Goal: Task Accomplishment & Management: Complete application form

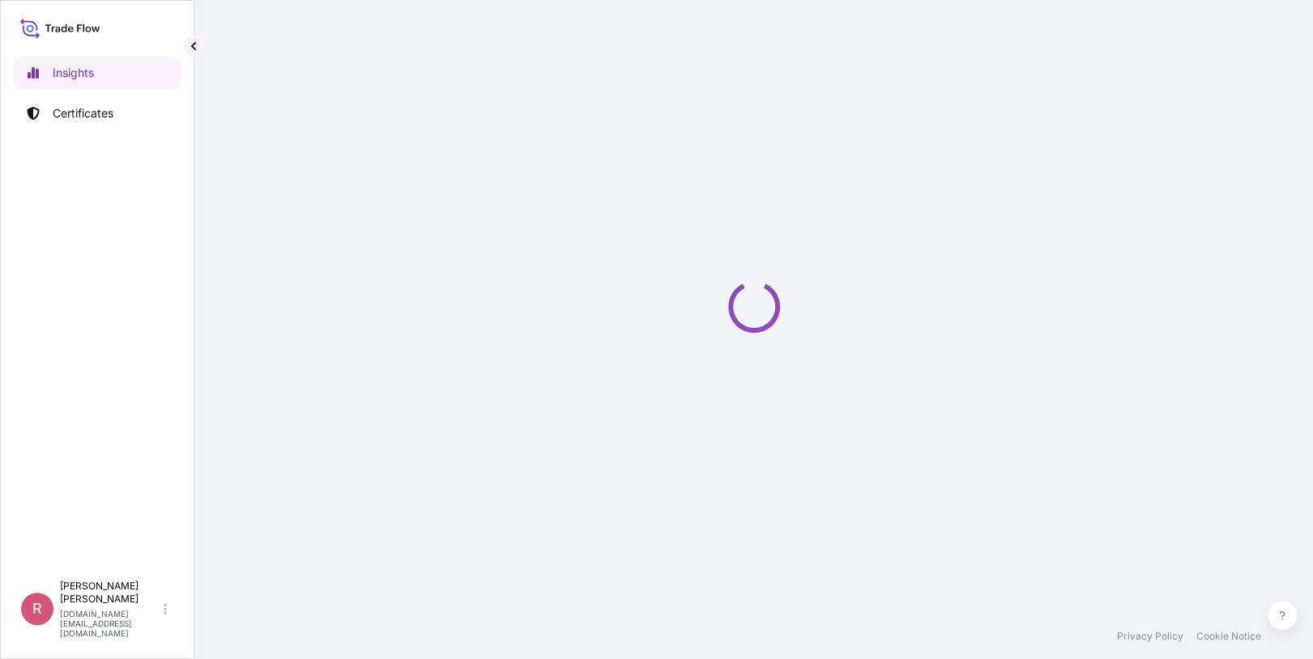
select select "2025"
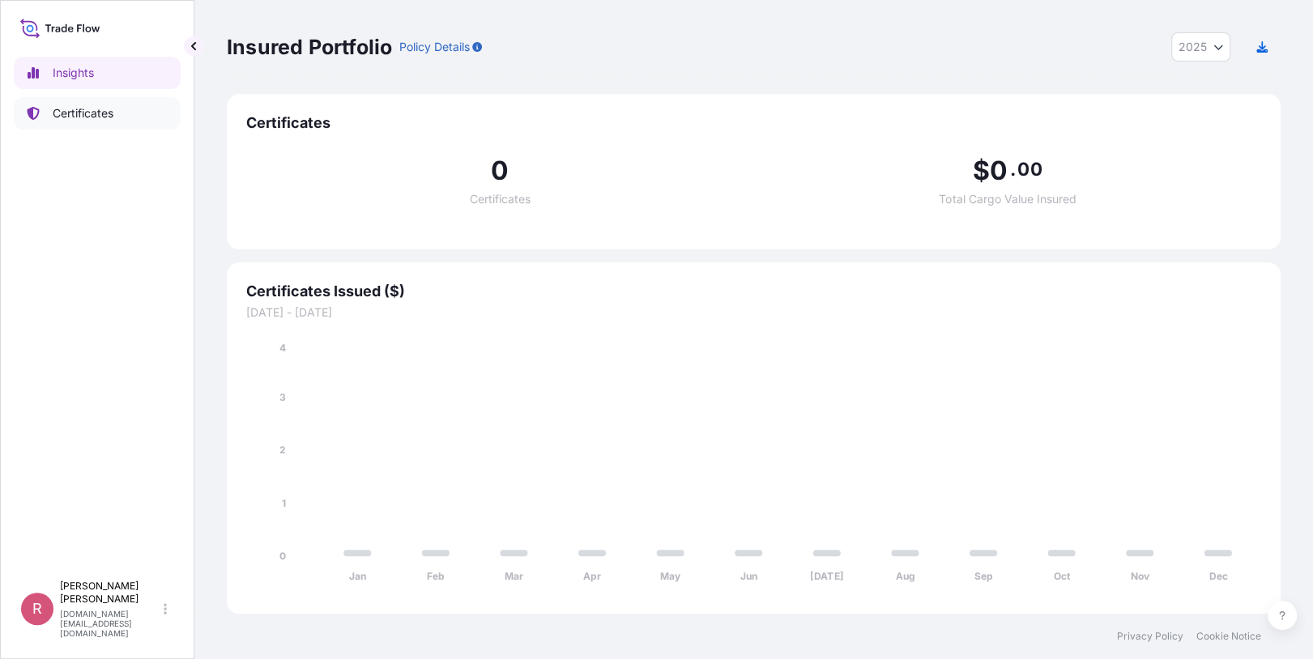
click at [107, 119] on p "Certificates" at bounding box center [83, 113] width 61 height 16
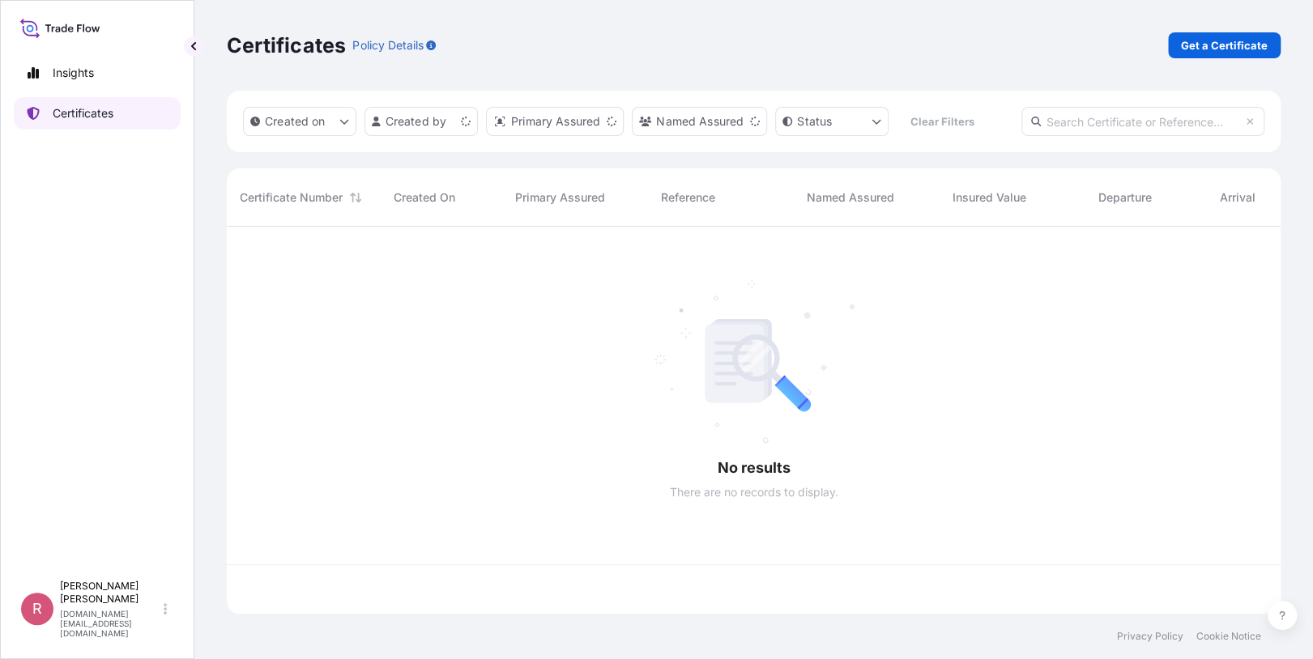
scroll to position [384, 1042]
click at [1111, 129] on input "text" at bounding box center [1143, 121] width 243 height 29
click at [1120, 122] on input "text" at bounding box center [1143, 121] width 243 height 29
paste input "5013160621"
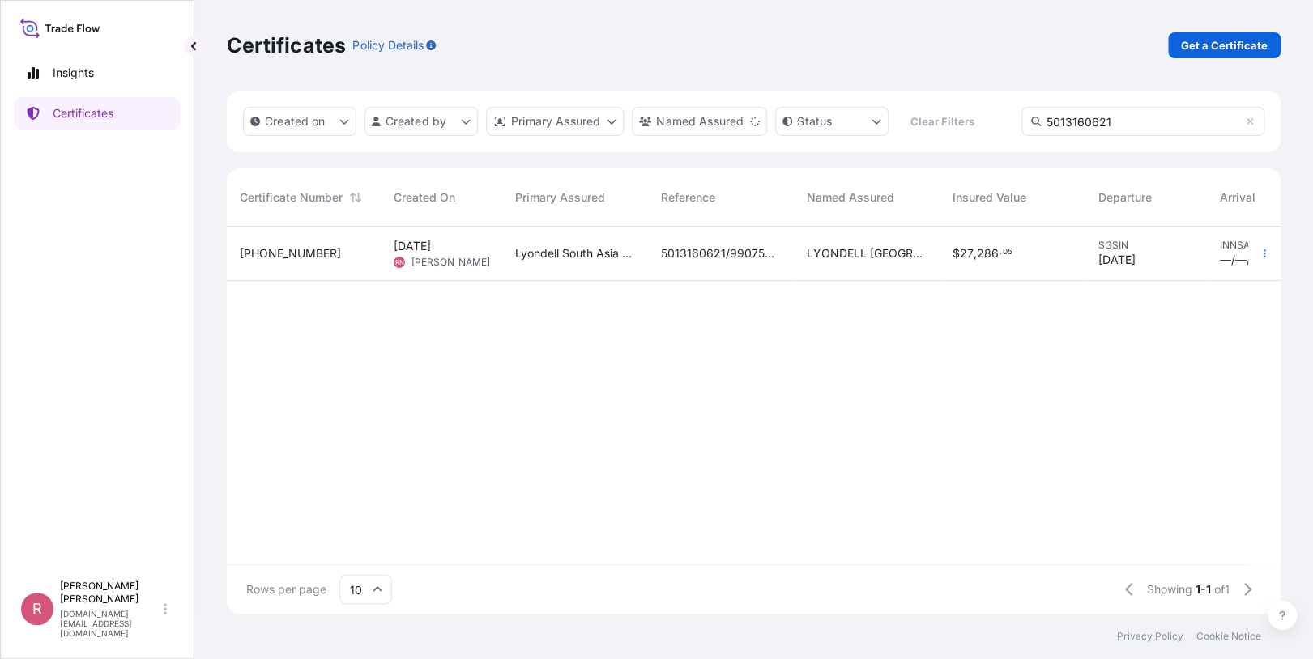
type input "5013160621"
click at [872, 250] on span "LYONDELL [GEOGRAPHIC_DATA] PTE. LTD." at bounding box center [867, 253] width 120 height 16
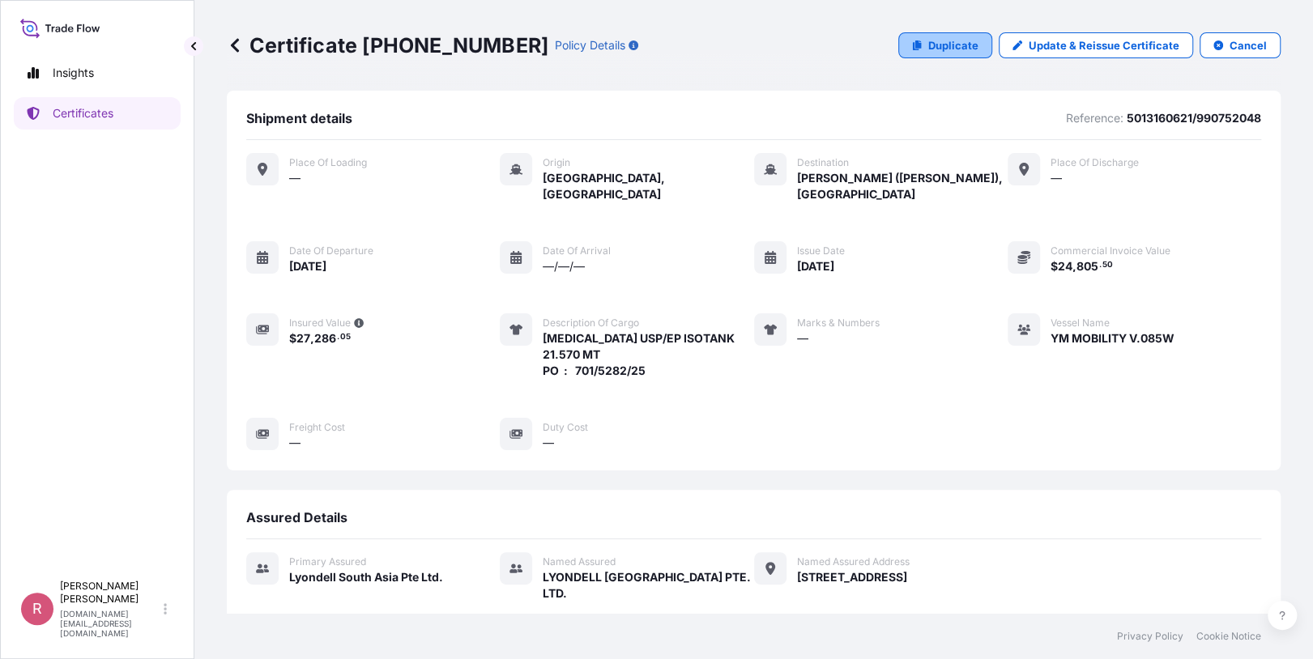
click at [961, 50] on p "Duplicate" at bounding box center [953, 45] width 50 height 16
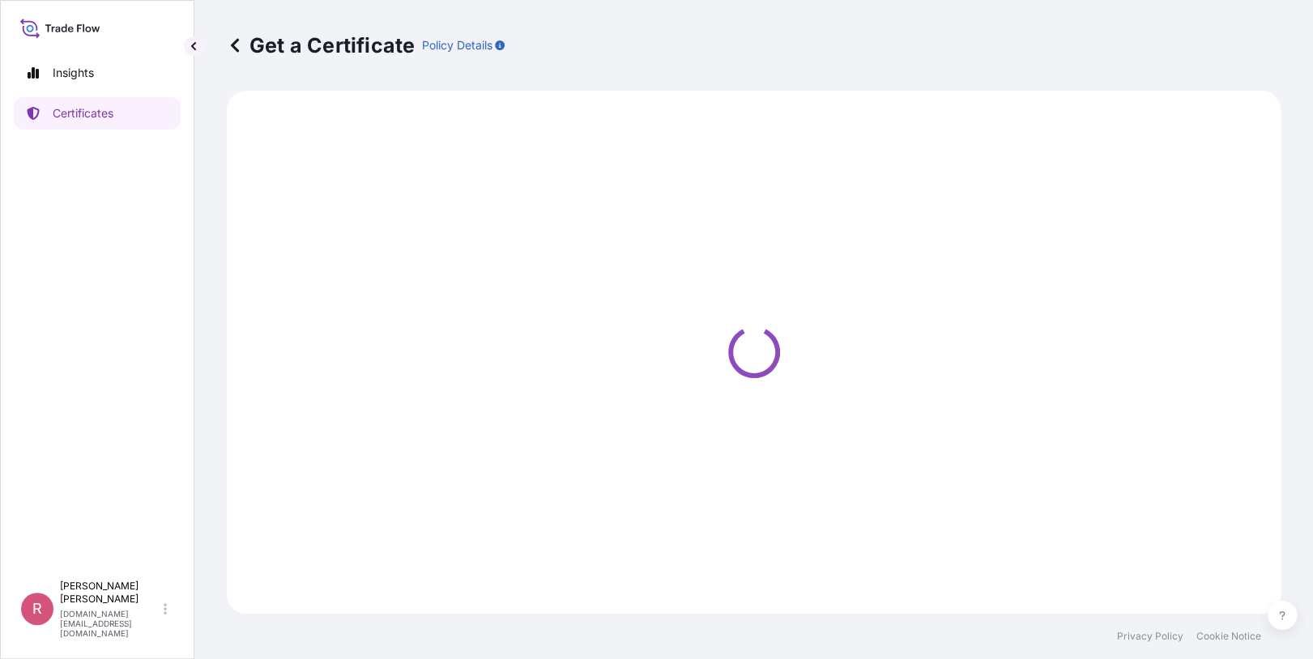
select select "Sea"
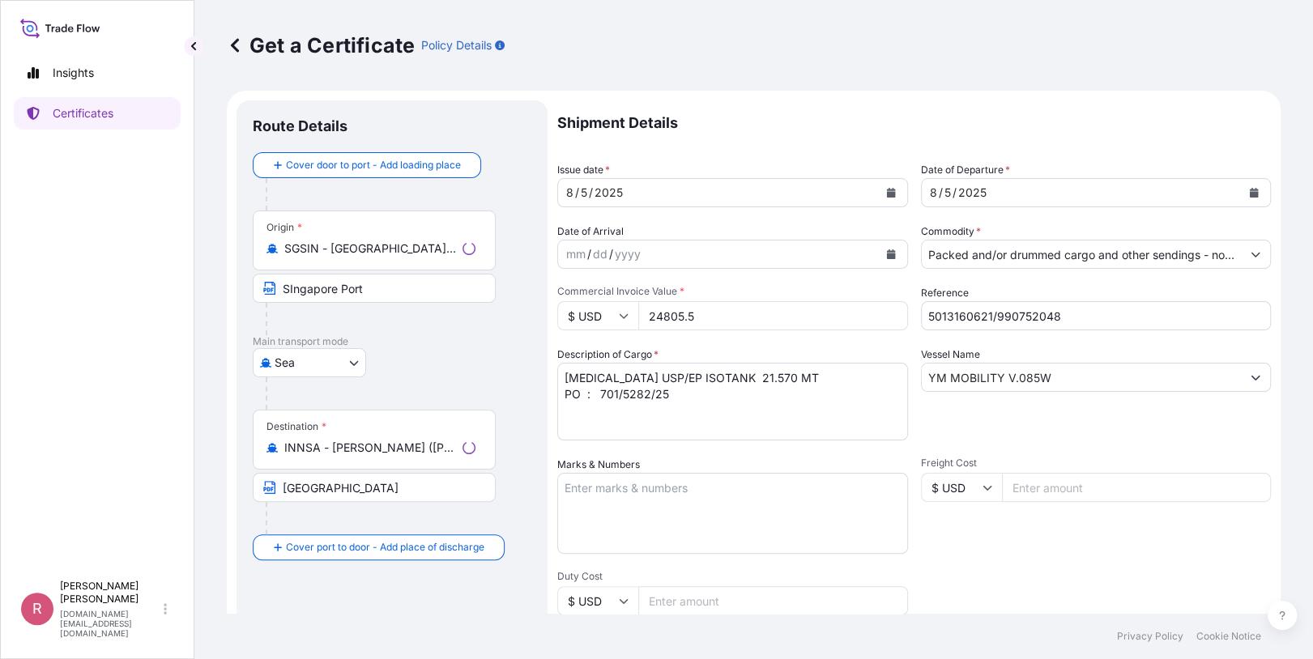
type input "[STREET_ADDRESS]"
select select "32022"
click at [878, 193] on button "Calendar" at bounding box center [891, 193] width 26 height 26
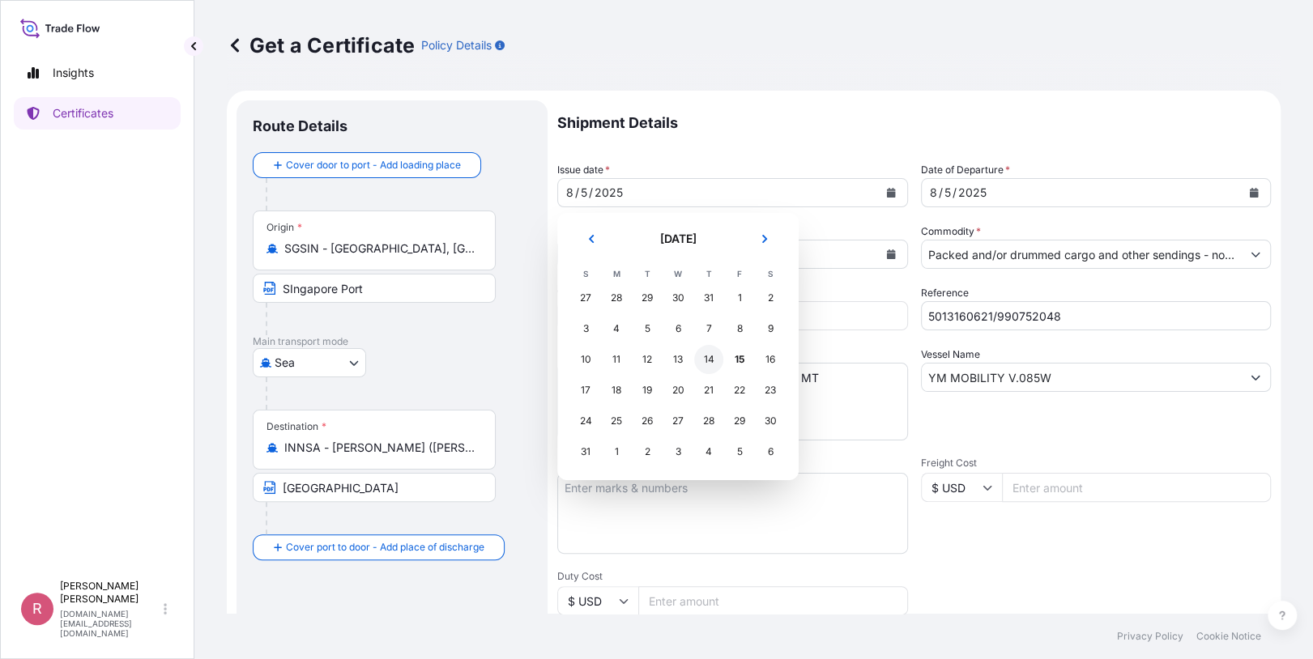
click at [713, 353] on div "14" at bounding box center [708, 359] width 29 height 29
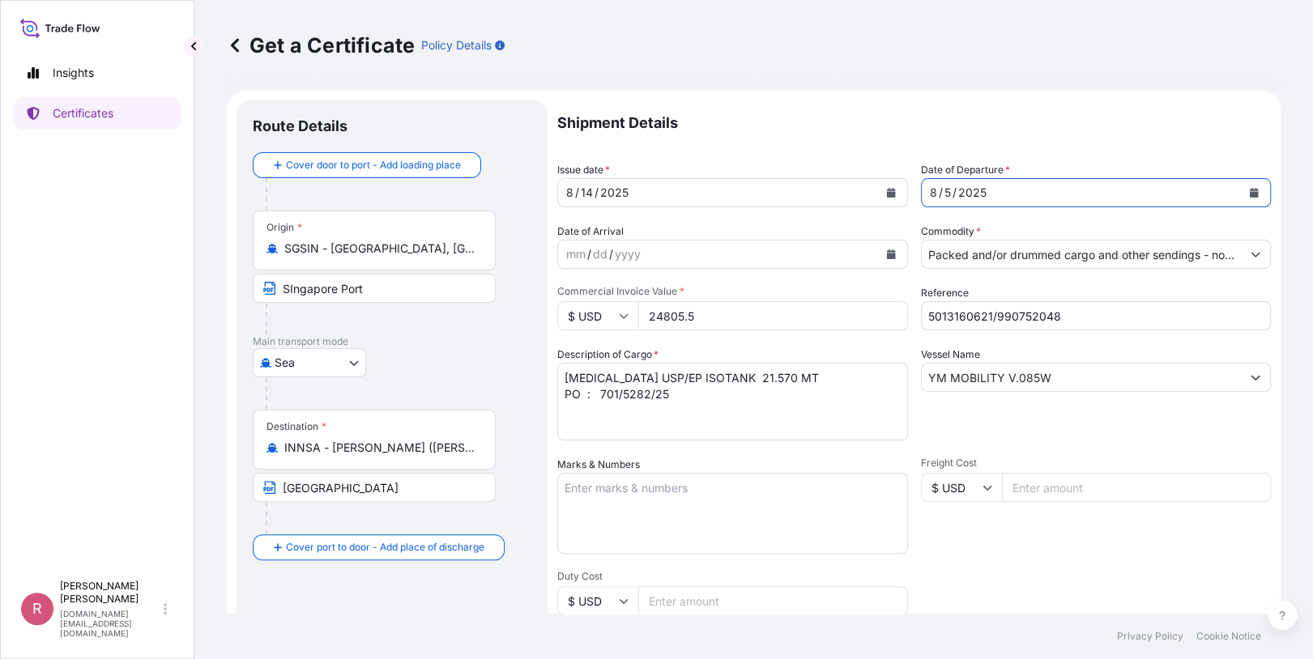
click at [1250, 191] on icon "Calendar" at bounding box center [1254, 193] width 9 height 10
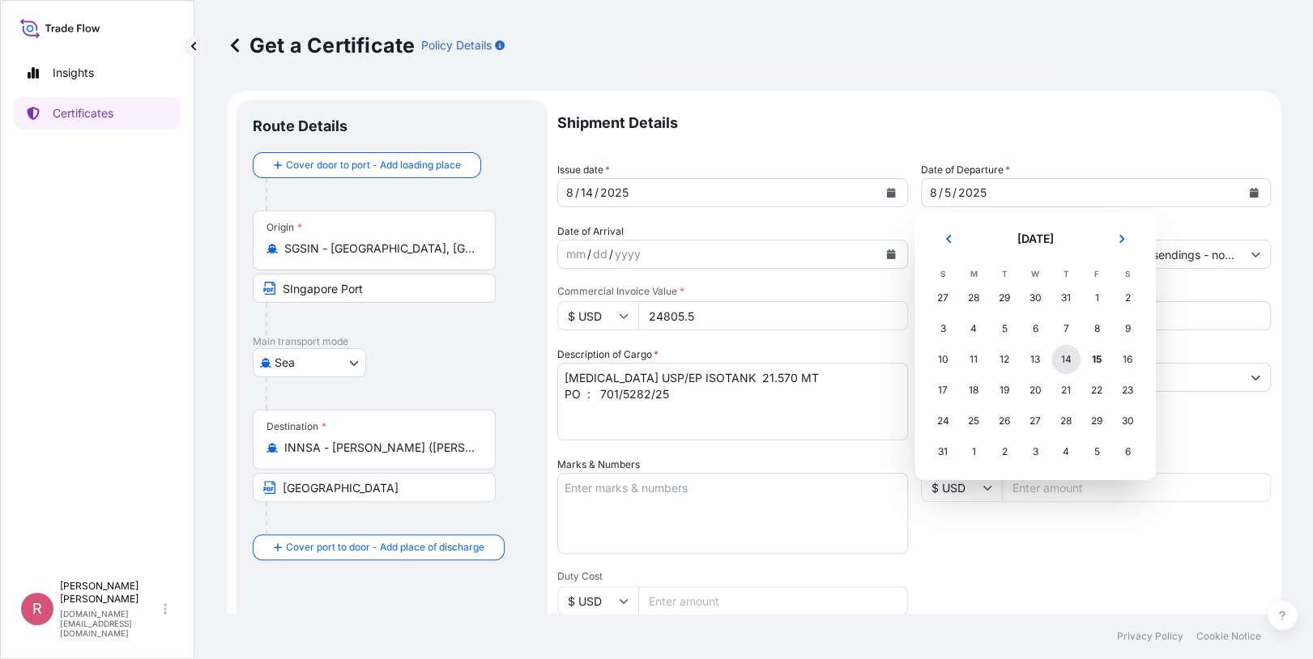
click at [1063, 360] on div "14" at bounding box center [1065, 359] width 29 height 29
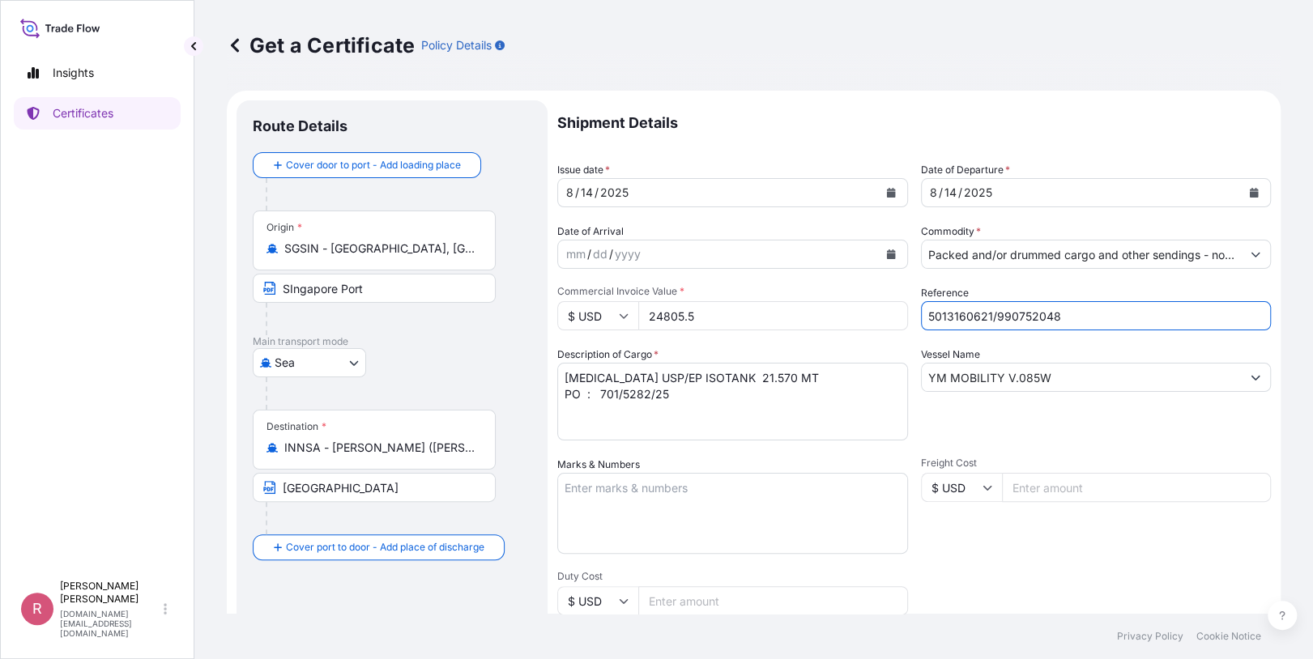
drag, startPoint x: 972, startPoint y: 312, endPoint x: 795, endPoint y: 315, distance: 176.6
click at [796, 315] on div "Shipment Details Issue date * [DATE] Date of Departure * [DATE] Date of Arrival…" at bounding box center [914, 486] width 714 height 772
click at [1034, 318] on input "Reference" at bounding box center [1096, 315] width 351 height 29
paste input "5013179730"
drag, startPoint x: 1046, startPoint y: 304, endPoint x: 1044, endPoint y: 316, distance: 12.3
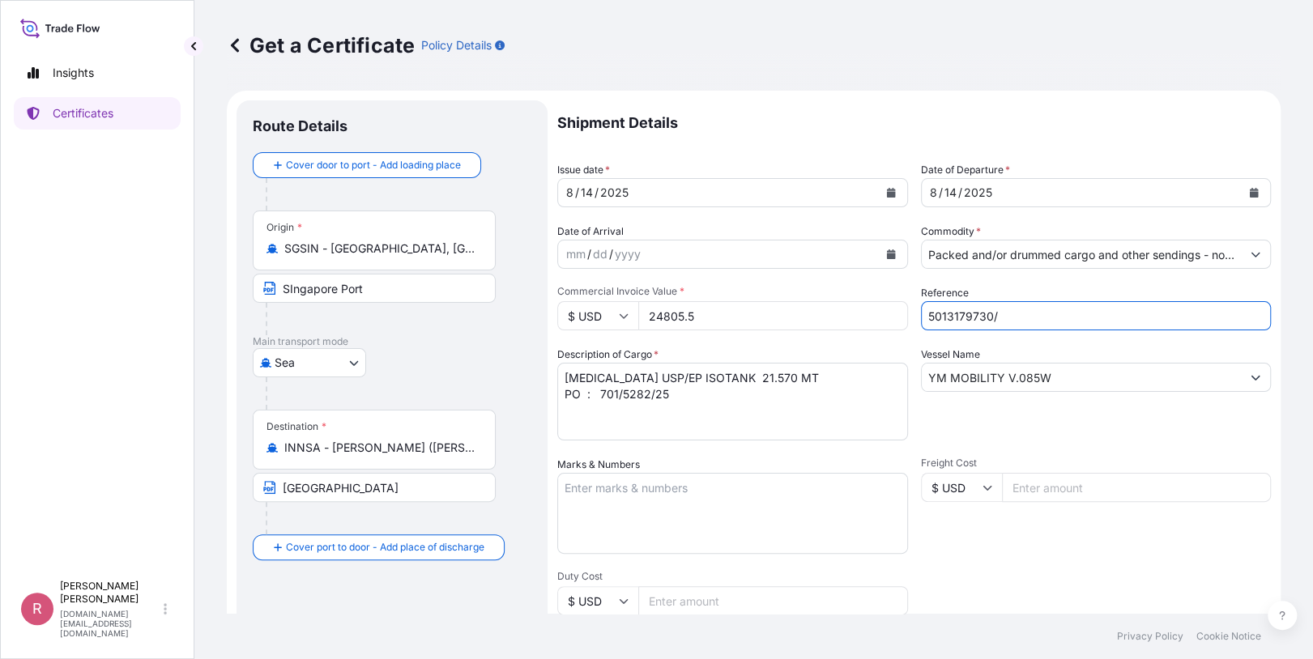
click at [1044, 311] on input "5013179730/" at bounding box center [1096, 315] width 351 height 29
click at [1044, 318] on input "5013179730/" at bounding box center [1096, 315] width 351 height 29
click at [1046, 318] on input "5013179730/" at bounding box center [1096, 315] width 351 height 29
paste input "990759326"
type input "5013179730/990759326"
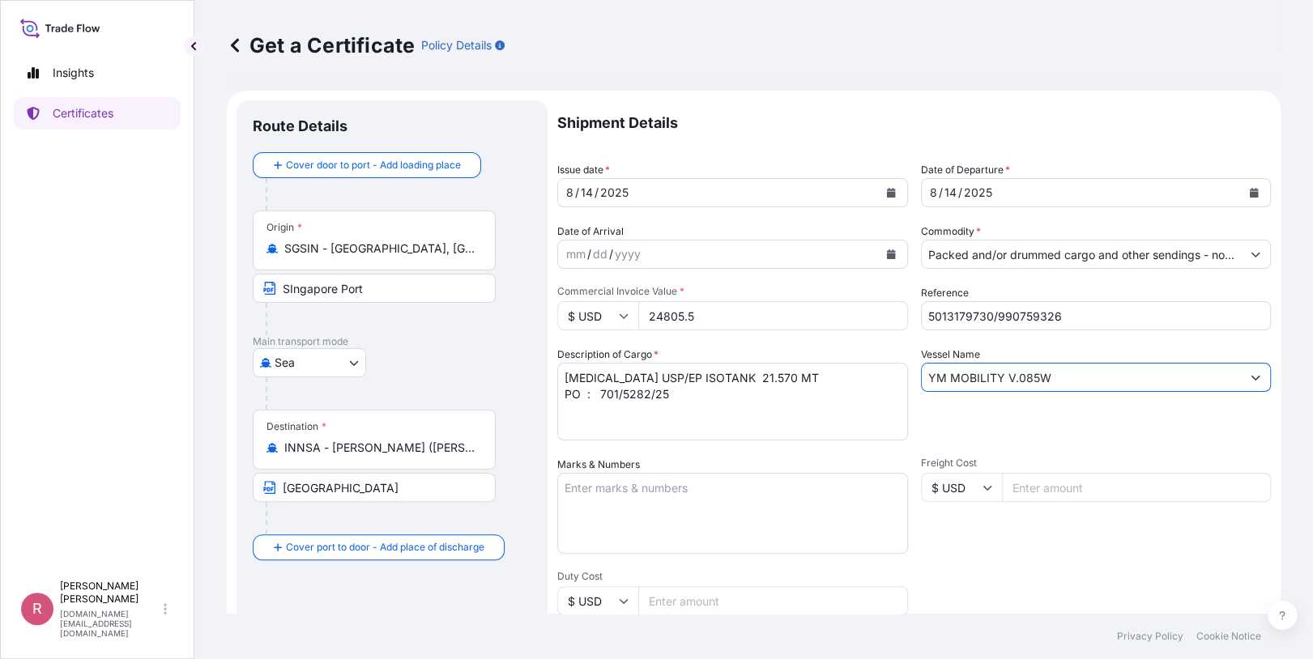
drag, startPoint x: 1047, startPoint y: 380, endPoint x: 863, endPoint y: 374, distance: 184.0
click at [863, 374] on div "Shipment Details Issue date * [DATE] Date of Departure * [DATE] Date of Arrival…" at bounding box center [914, 486] width 714 height 772
click at [982, 378] on input "Vessel Name" at bounding box center [1082, 377] width 320 height 29
paste input "YM MILESTONE V.097W"
type input "YM MILESTONE V.097W"
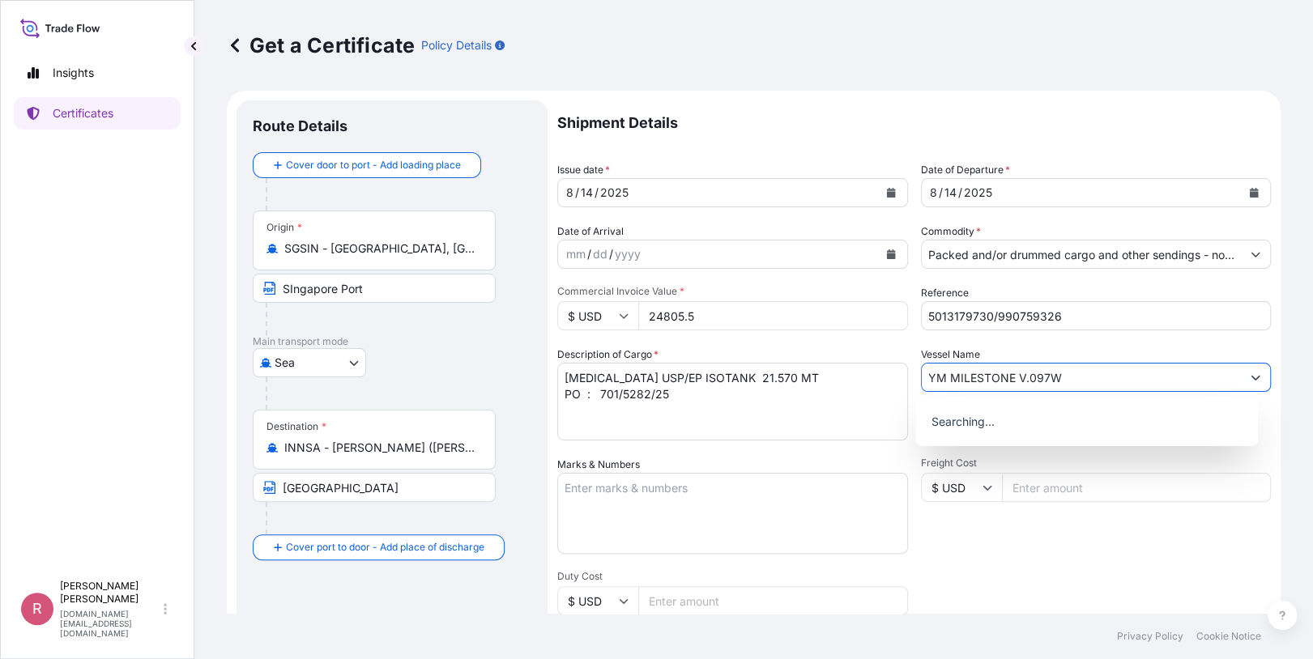
type input "[STREET_ADDRESS]"
click at [982, 378] on input "YM MILESTONE V.097W" at bounding box center [1082, 377] width 320 height 29
click at [996, 412] on p "Use "YM MILESTONE V.097W"" at bounding box center [1012, 419] width 168 height 16
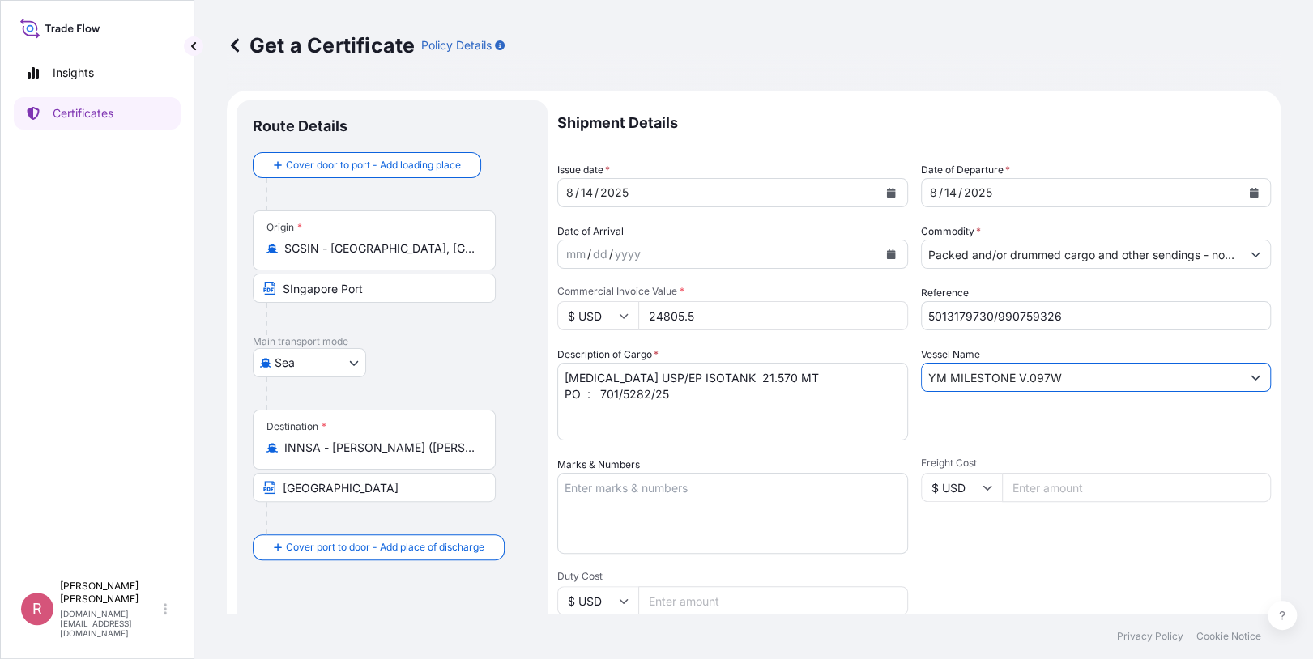
type input "YM MILESTONE V.097W"
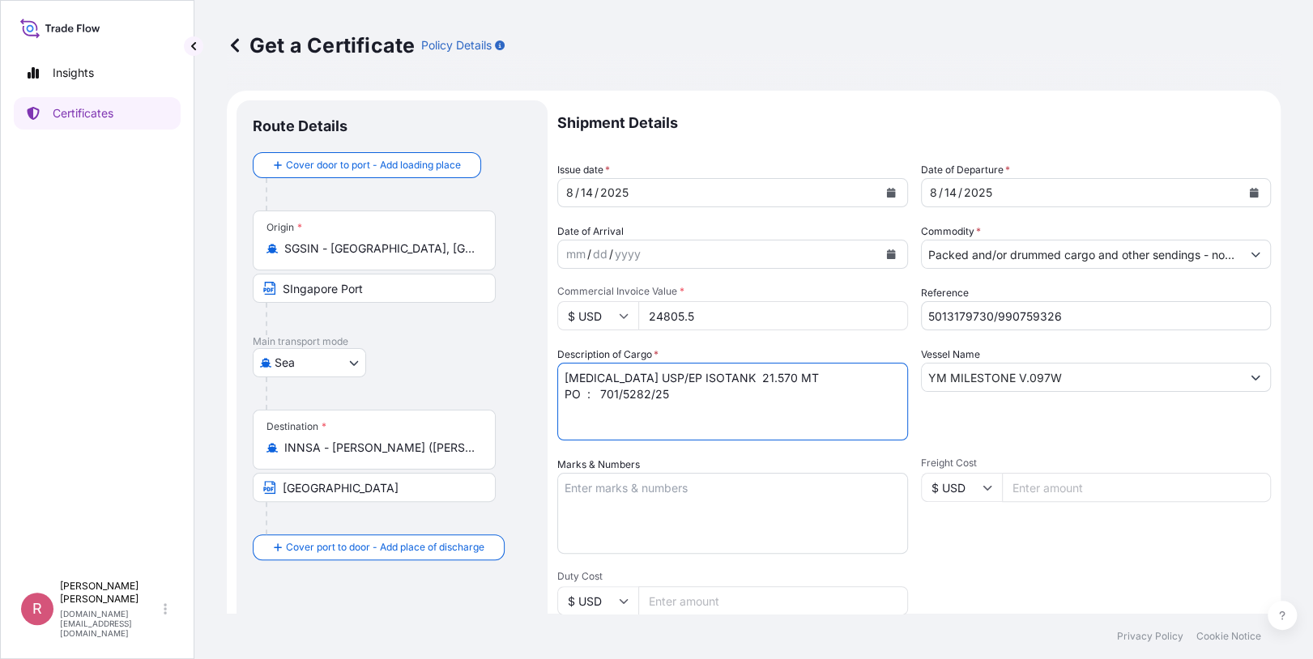
click at [808, 377] on textarea "[MEDICAL_DATA] USP/EP ISOTANK 21.570 MT PO : 701/5282/25" at bounding box center [732, 402] width 351 height 78
drag, startPoint x: 684, startPoint y: 392, endPoint x: 696, endPoint y: 377, distance: 19.6
click at [602, 400] on textarea "[MEDICAL_DATA] USP/EP ISOTANK 21.570 MT PO : 701/5282/25" at bounding box center [732, 402] width 351 height 78
click at [680, 407] on textarea "[MEDICAL_DATA] USP/EP ISOTANK 21.570 MT PO : 701/5282/25" at bounding box center [732, 402] width 351 height 78
paste textarea "701/5304(2862)/25"
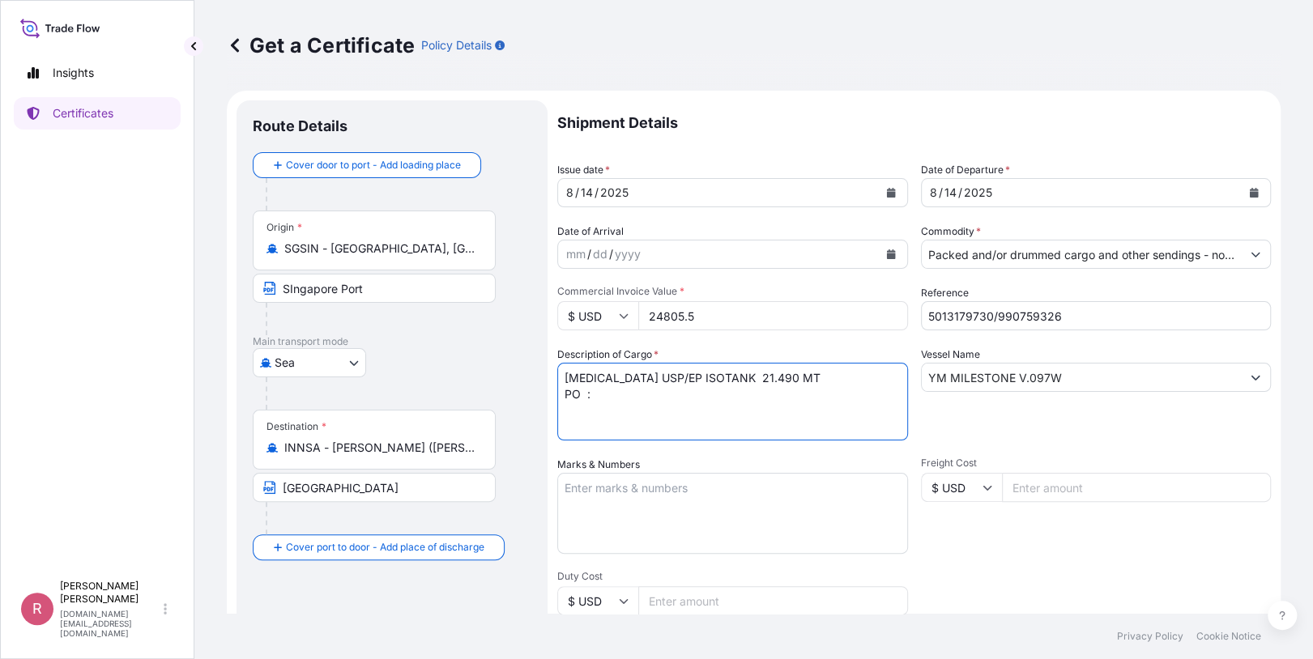
type textarea "[MEDICAL_DATA] USP/EP ISOTANK 21.490 MT PO : 701/5304(2862)/25"
type input "[STREET_ADDRESS]"
type textarea "[MEDICAL_DATA] USP/EP ISOTANK 21.490 MT PO : 701/5304(2862)/25"
drag, startPoint x: 719, startPoint y: 323, endPoint x: 618, endPoint y: 312, distance: 101.1
click at [618, 312] on div "$ USD 24805.5" at bounding box center [732, 315] width 351 height 29
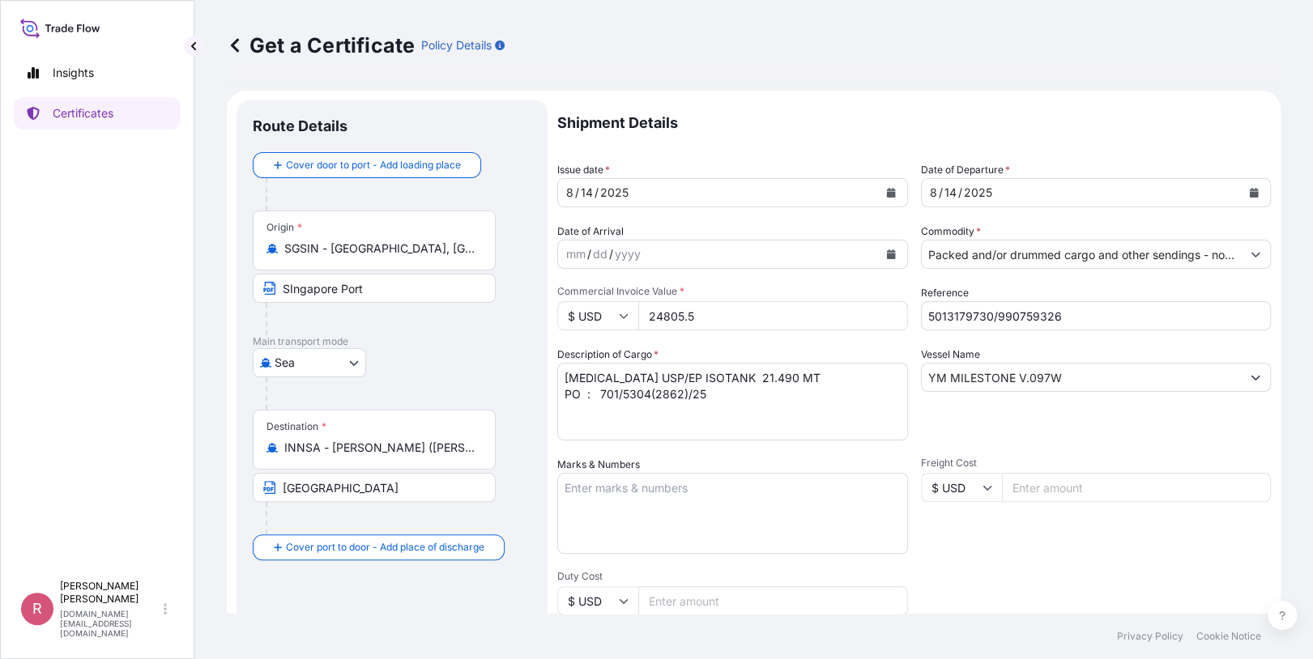
paste input "713.50"
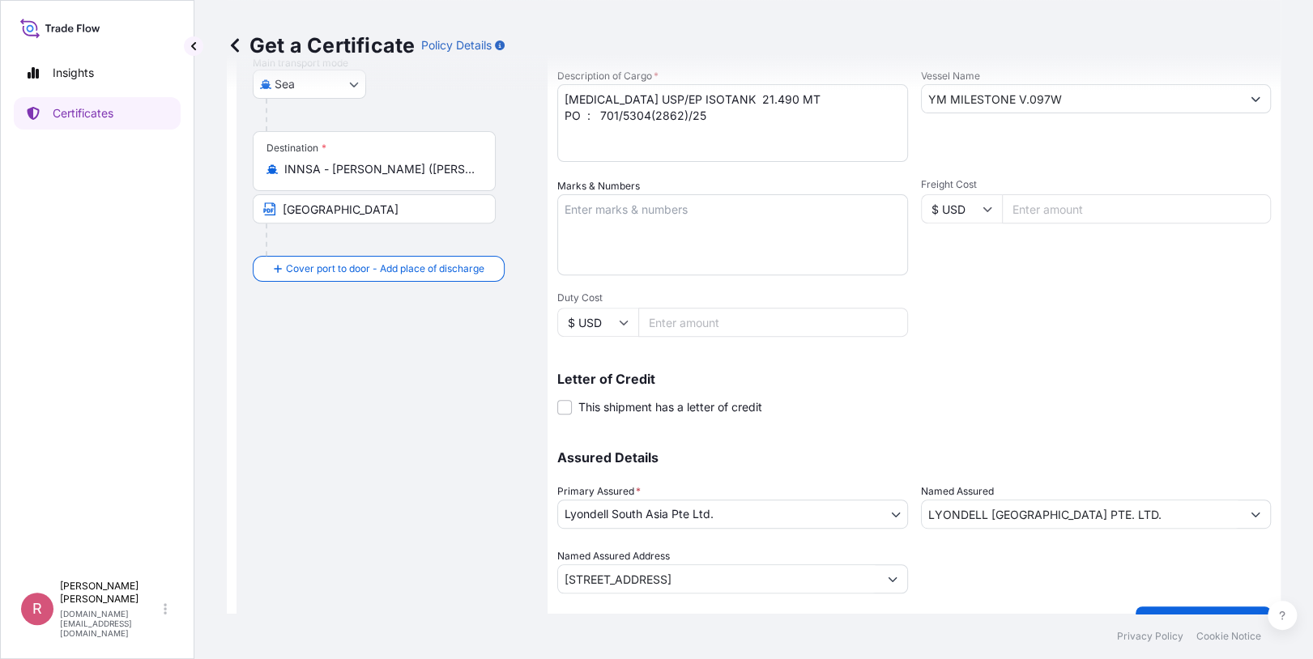
scroll to position [313, 0]
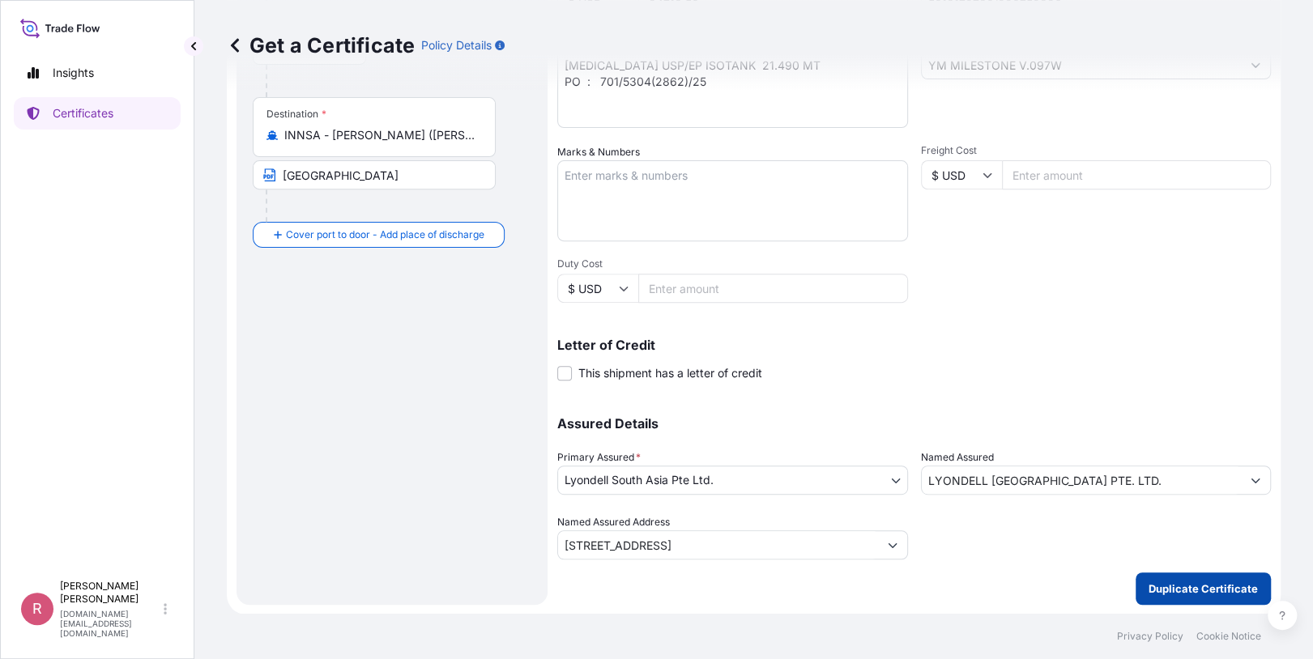
type input "24713.50"
click at [1211, 583] on p "Duplicate Certificate" at bounding box center [1203, 589] width 109 height 16
type input "[STREET_ADDRESS]"
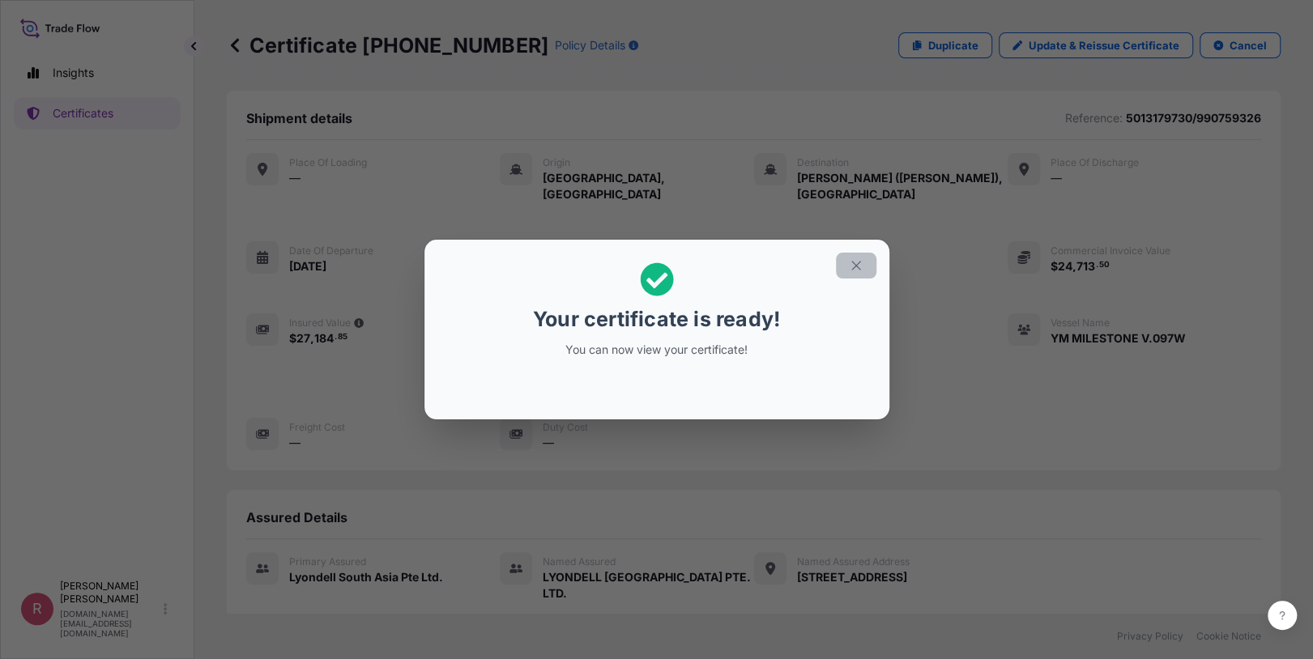
click at [853, 274] on button "button" at bounding box center [856, 266] width 41 height 26
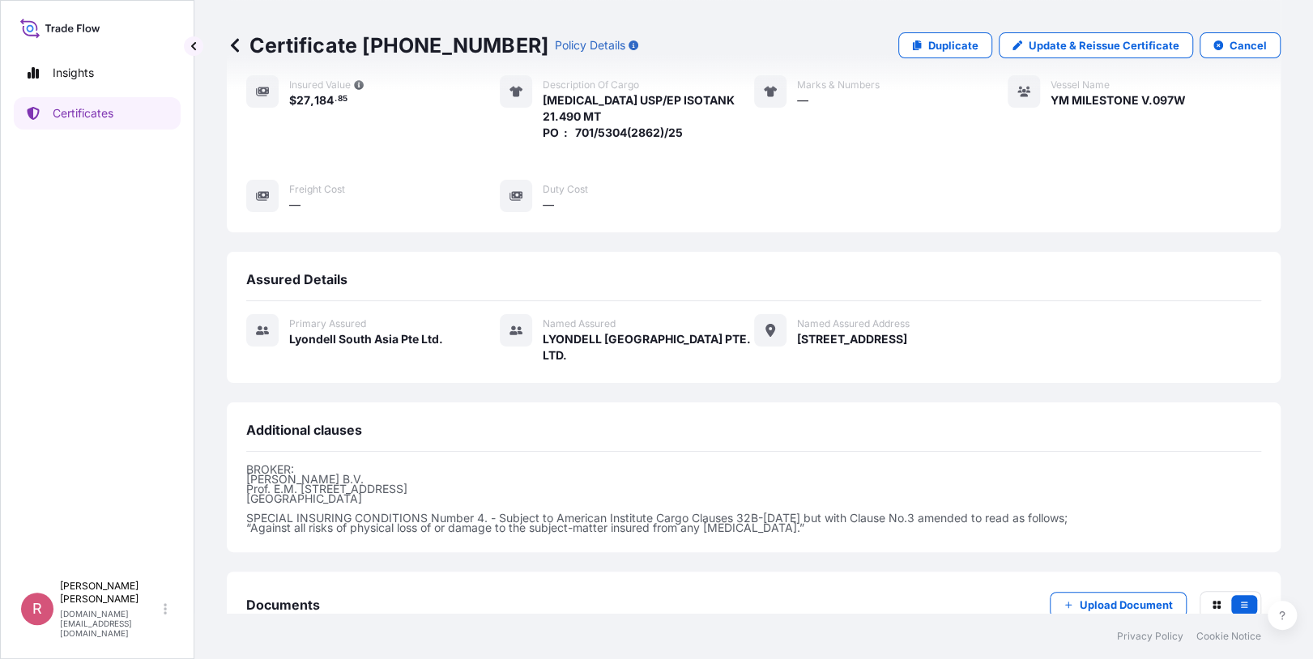
scroll to position [361, 0]
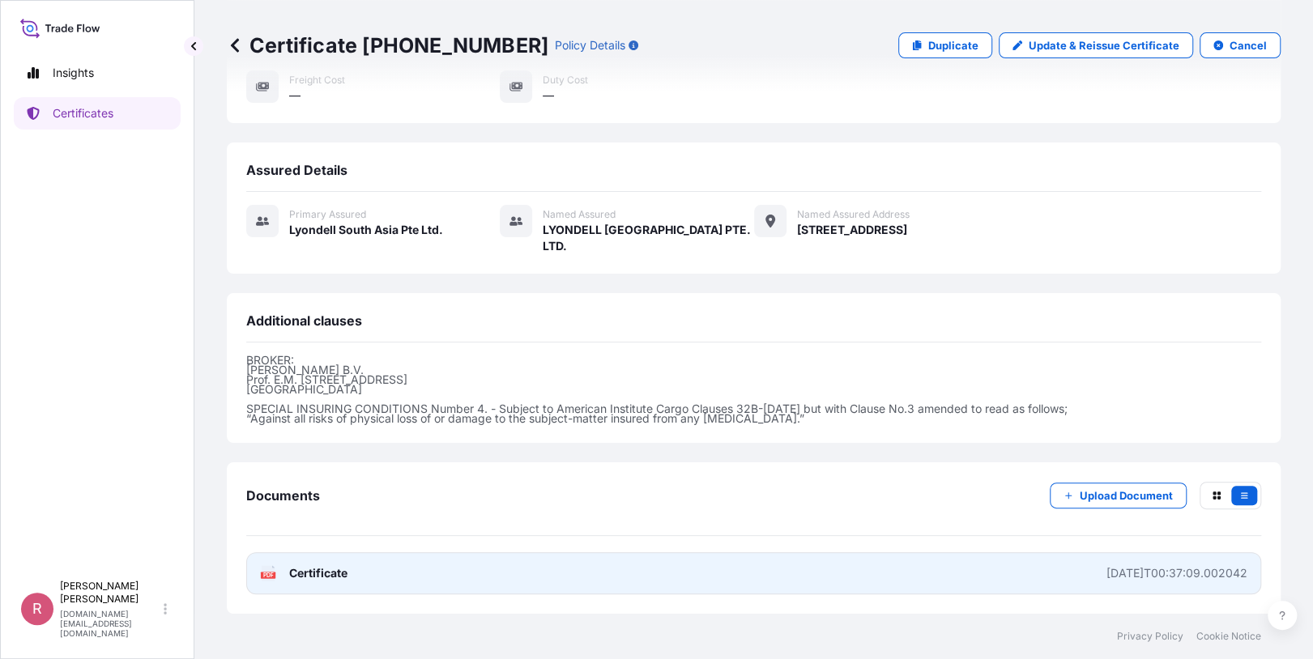
click at [271, 577] on text "PDF" at bounding box center [268, 576] width 11 height 6
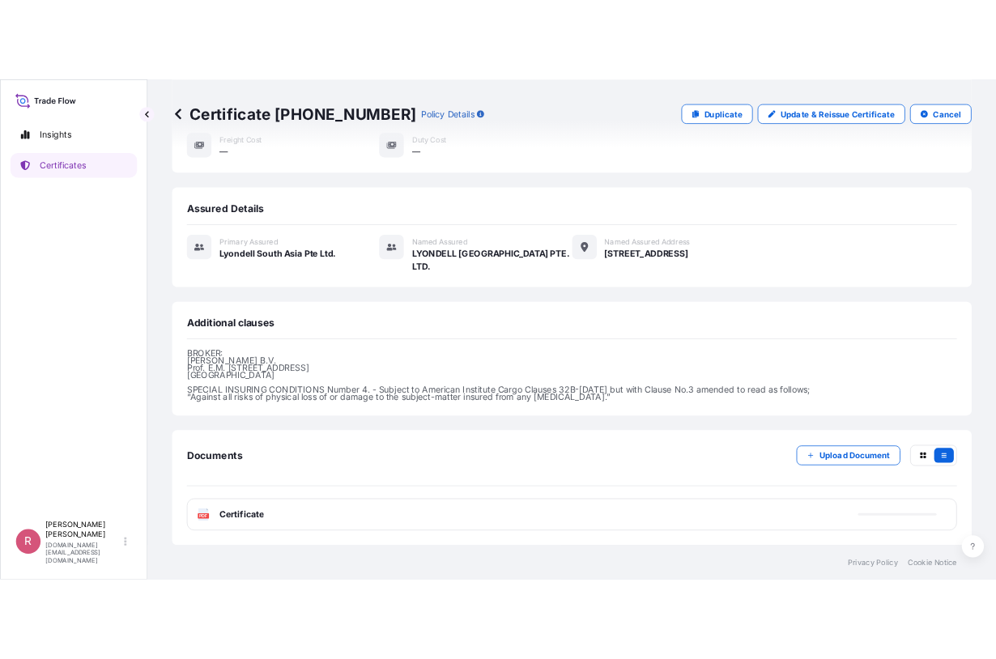
scroll to position [0, 0]
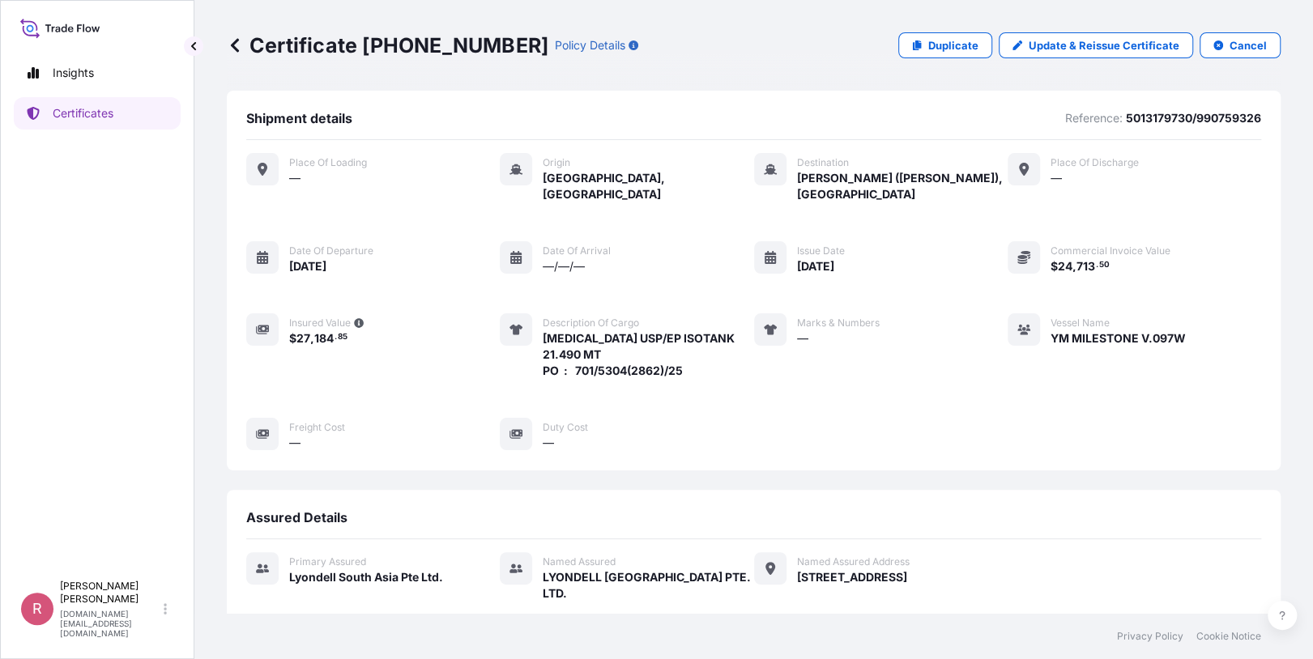
click at [1027, 655] on footer "Privacy Policy Cookie Notice" at bounding box center [753, 636] width 1119 height 45
